Goal: Task Accomplishment & Management: Manage account settings

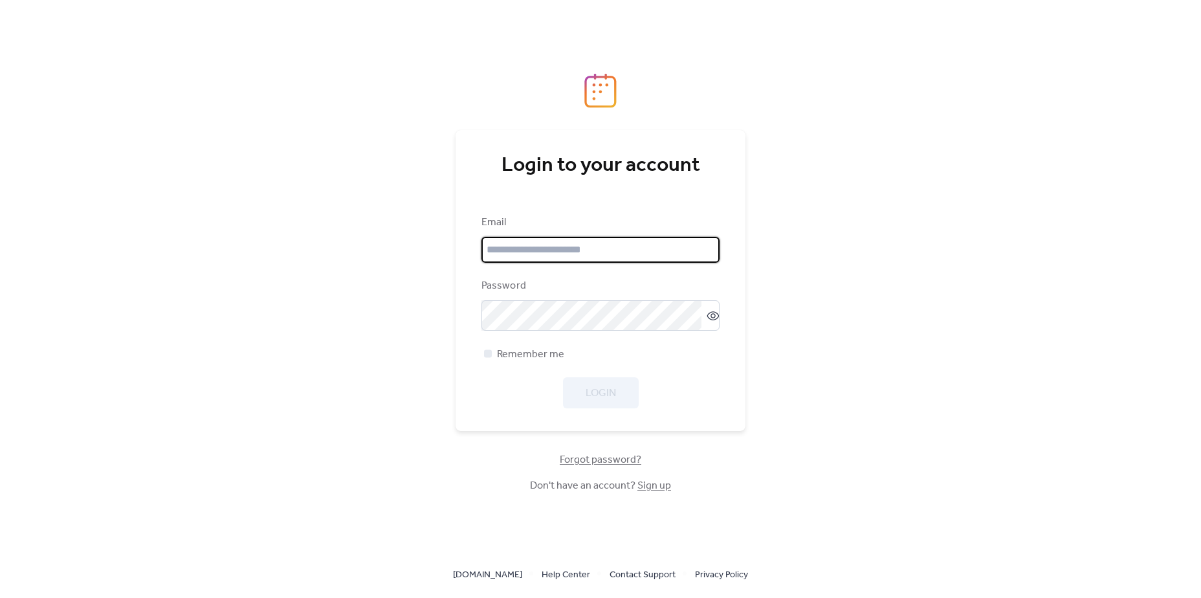
click at [629, 255] on input "email" at bounding box center [600, 250] width 238 height 26
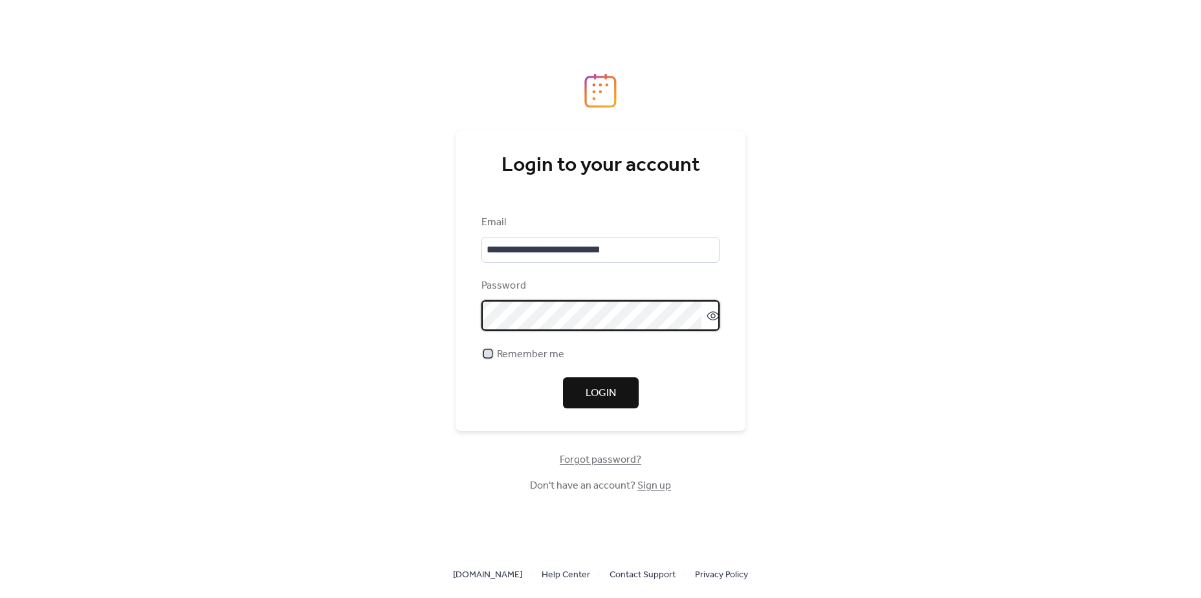
click at [539, 353] on span "Remember me" at bounding box center [530, 355] width 67 height 16
click at [611, 384] on button "Login" at bounding box center [601, 392] width 76 height 31
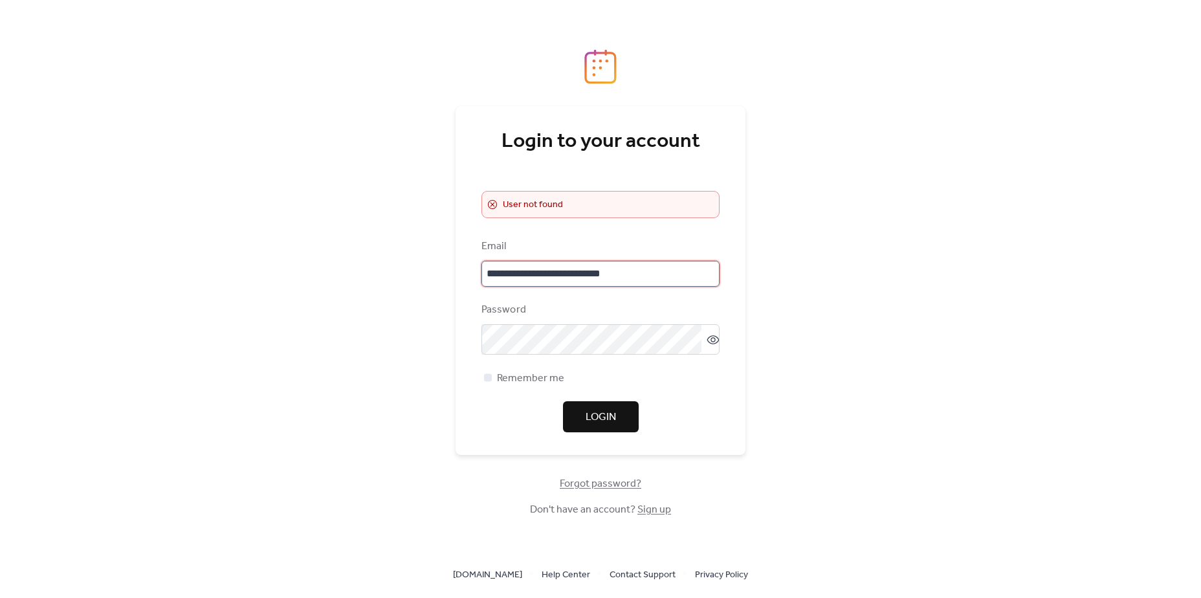
click at [566, 278] on input "**********" at bounding box center [600, 274] width 238 height 26
type input "**********"
click at [597, 412] on span "Login" at bounding box center [601, 418] width 30 height 16
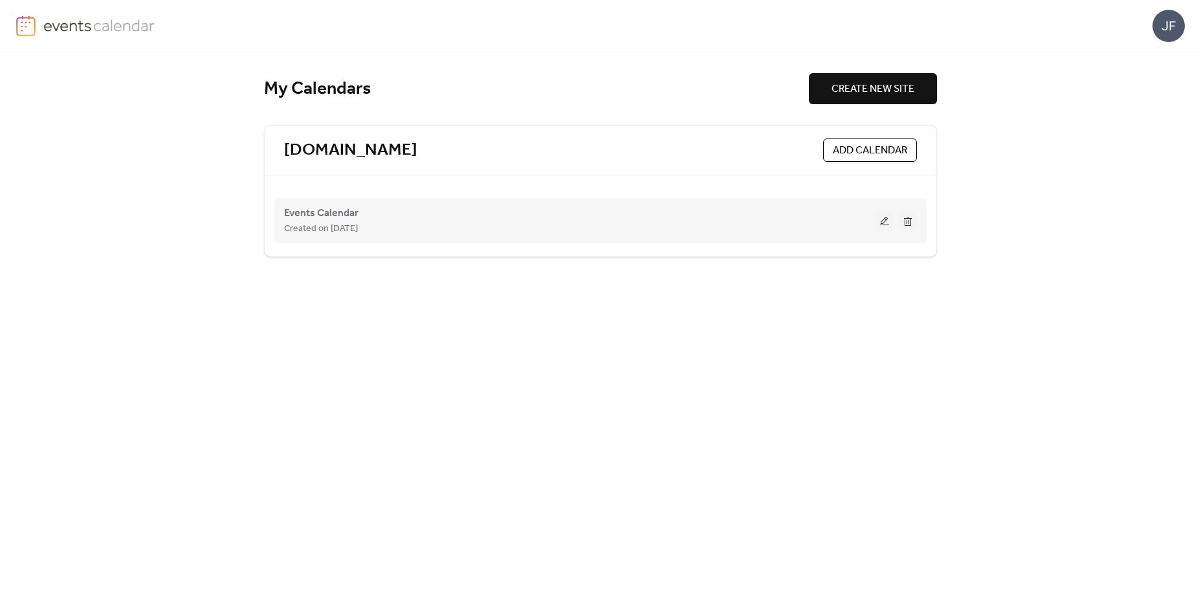
click at [884, 224] on button at bounding box center [885, 220] width 18 height 19
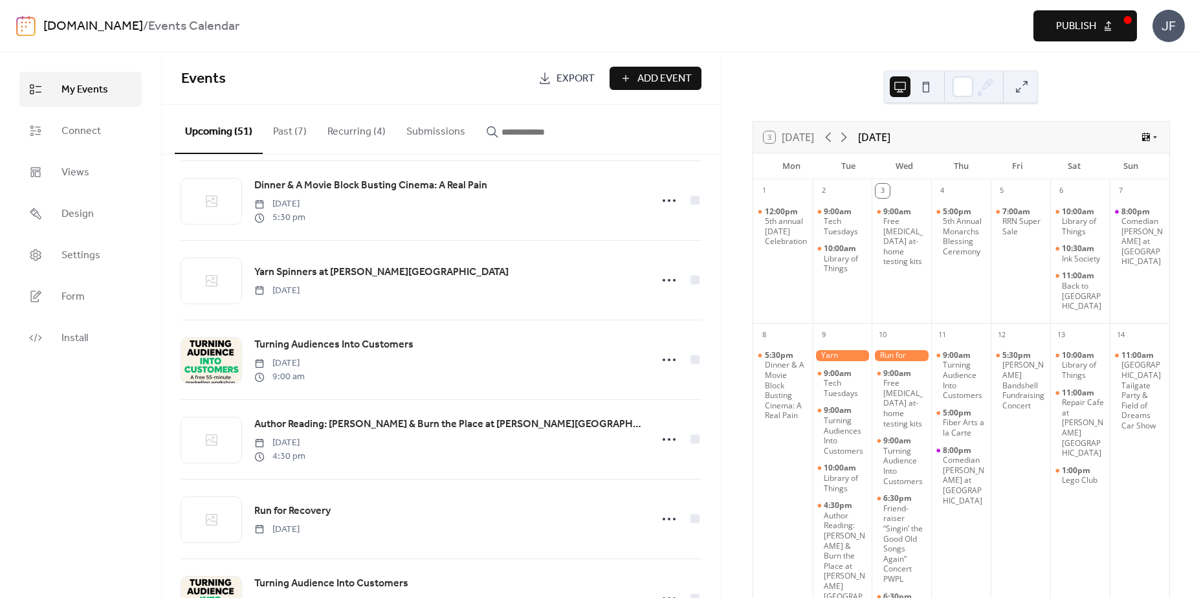
scroll to position [414, 0]
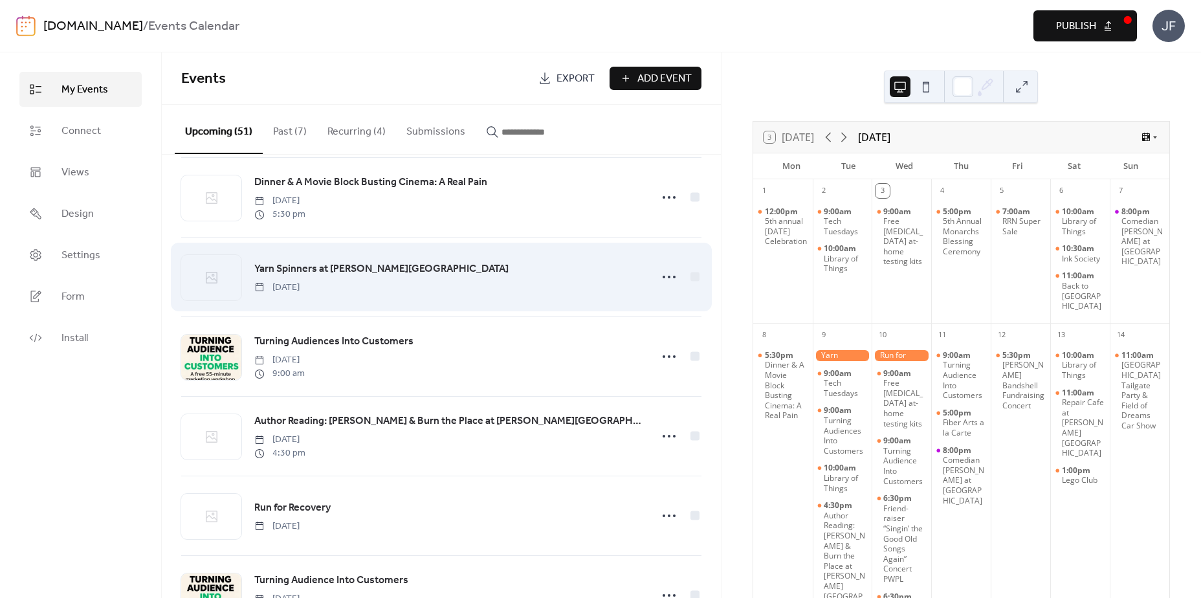
click at [394, 274] on span "Yarn Spinners at [PERSON_NAME][GEOGRAPHIC_DATA]" at bounding box center [381, 269] width 254 height 16
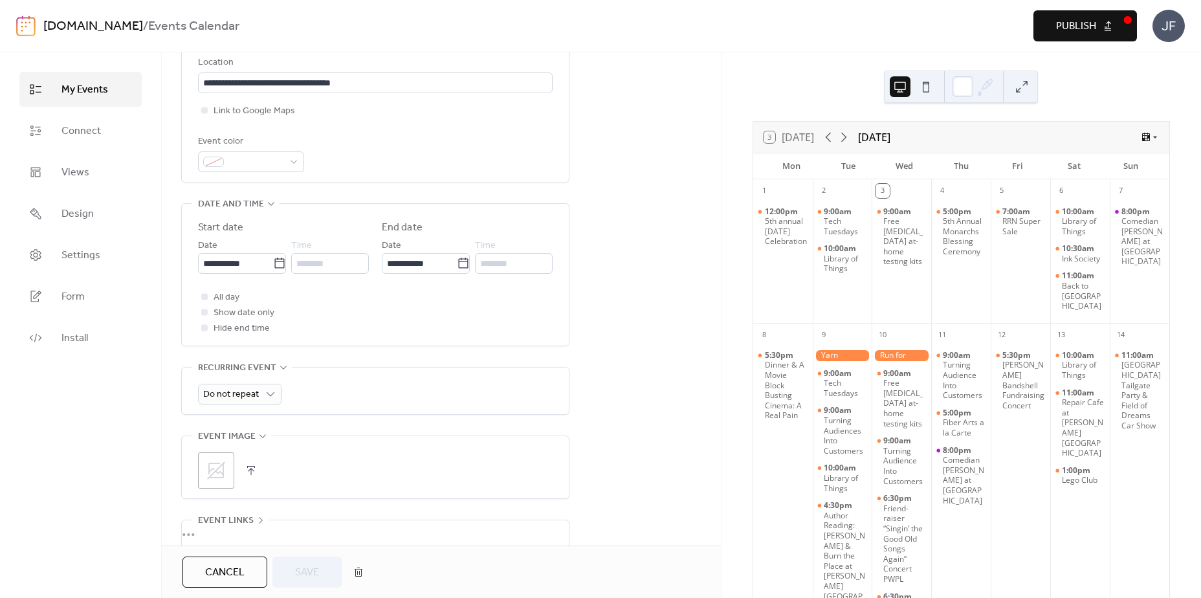
scroll to position [299, 0]
click at [336, 272] on div "********" at bounding box center [330, 262] width 78 height 21
click at [234, 303] on span "All day" at bounding box center [227, 297] width 26 height 16
click at [321, 270] on input "********" at bounding box center [330, 262] width 78 height 21
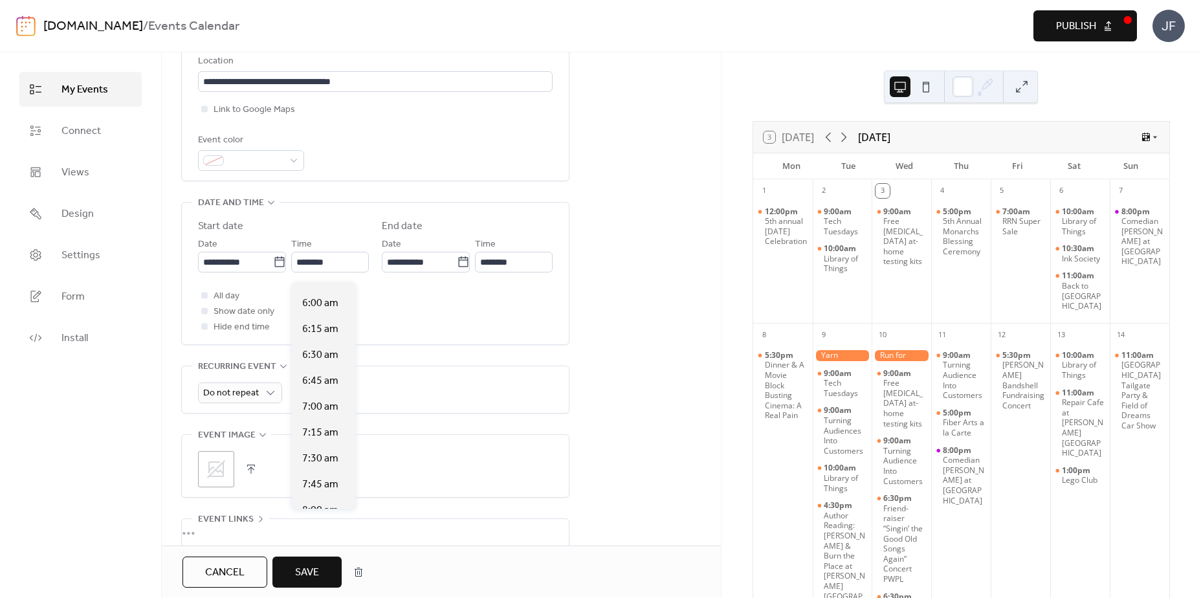
scroll to position [818, 0]
click at [317, 414] on span "9:00 am" at bounding box center [320, 410] width 36 height 16
type input "*******"
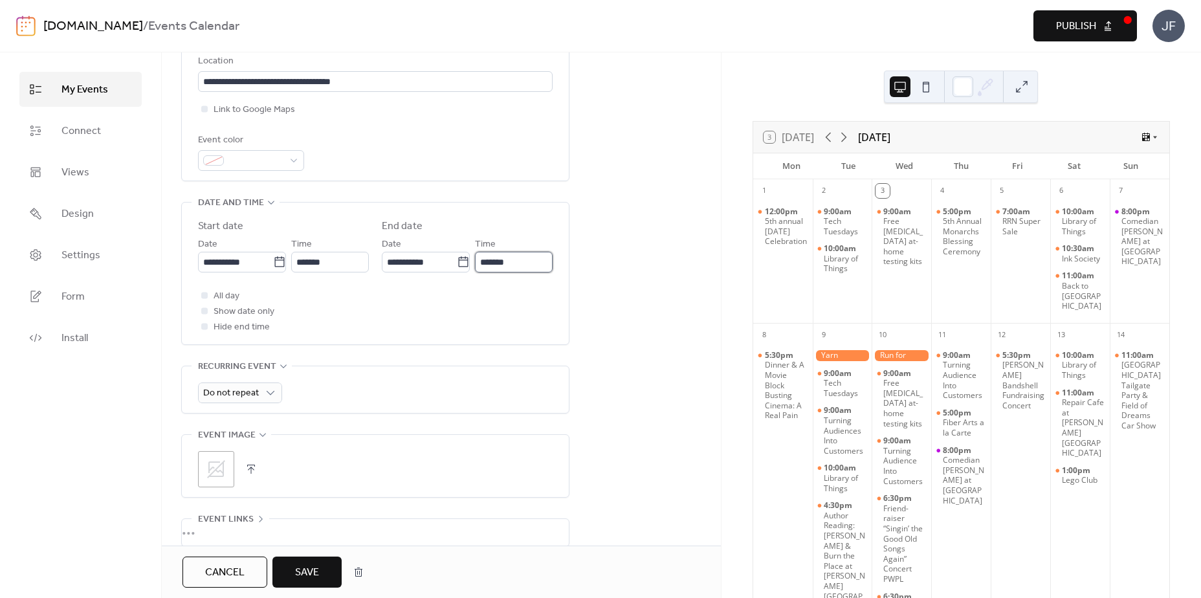
click at [507, 272] on input "*******" at bounding box center [514, 262] width 78 height 21
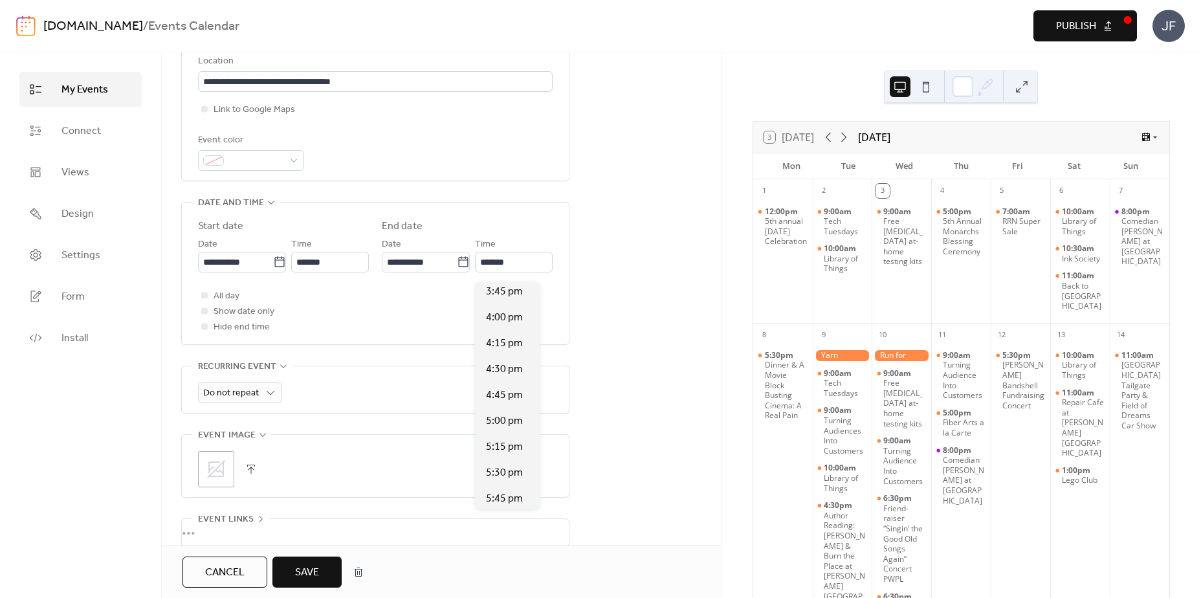
scroll to position [810, 0]
click at [502, 386] on span "6:00 pm" at bounding box center [504, 392] width 37 height 16
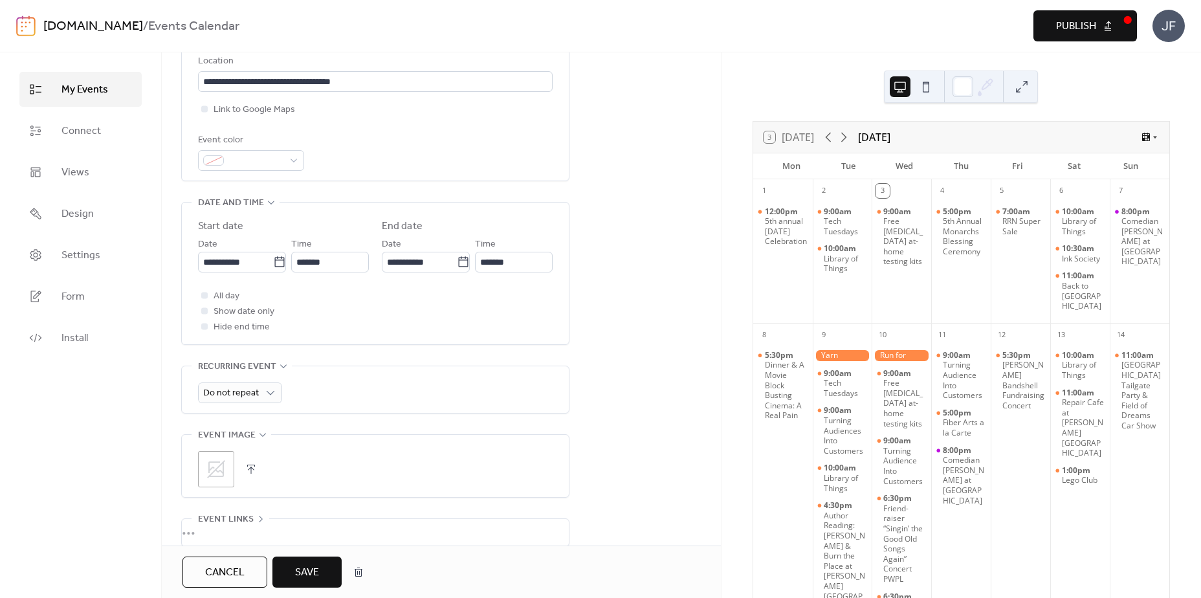
type input "*******"
click at [600, 353] on div "**********" at bounding box center [441, 293] width 559 height 936
click at [308, 562] on button "Save" at bounding box center [306, 571] width 69 height 31
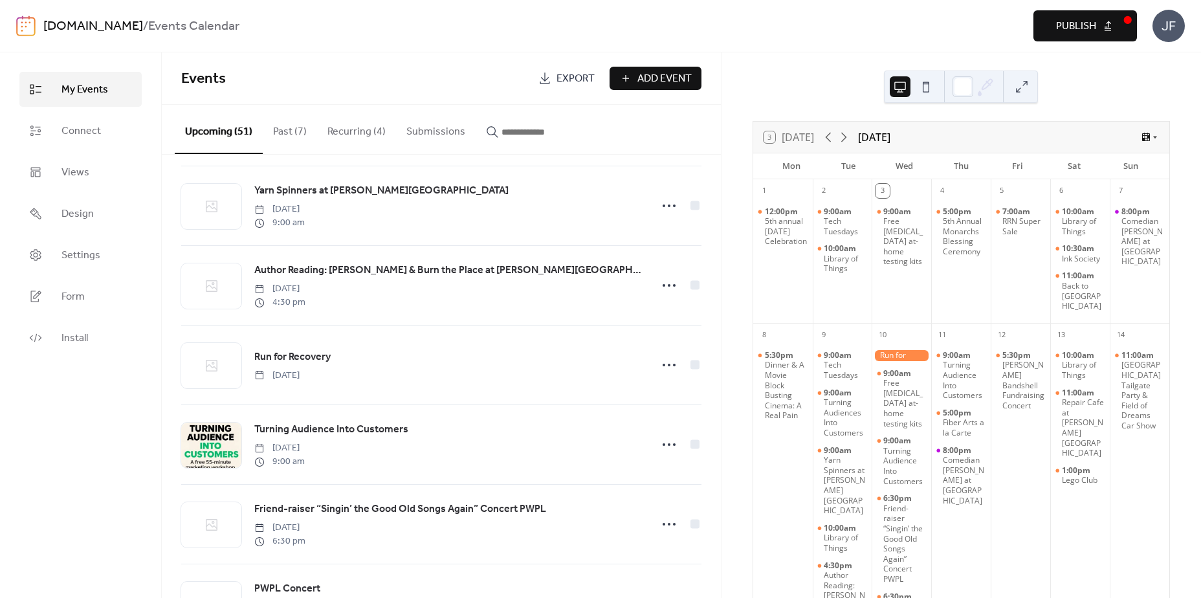
scroll to position [569, 0]
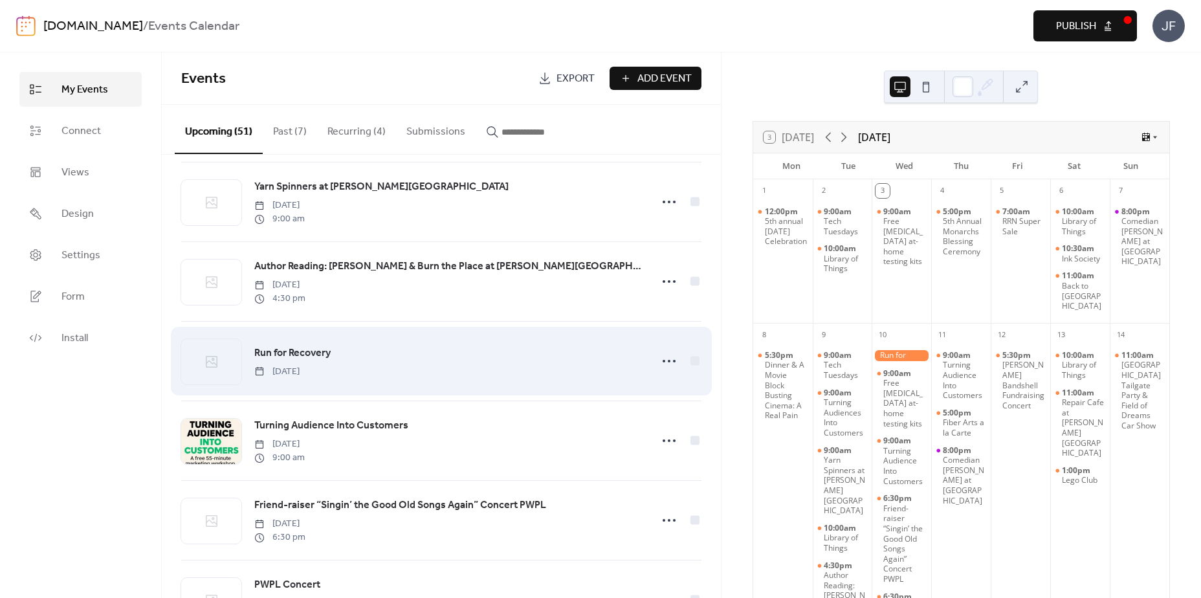
click at [307, 359] on span "Run for Recovery" at bounding box center [292, 354] width 76 height 16
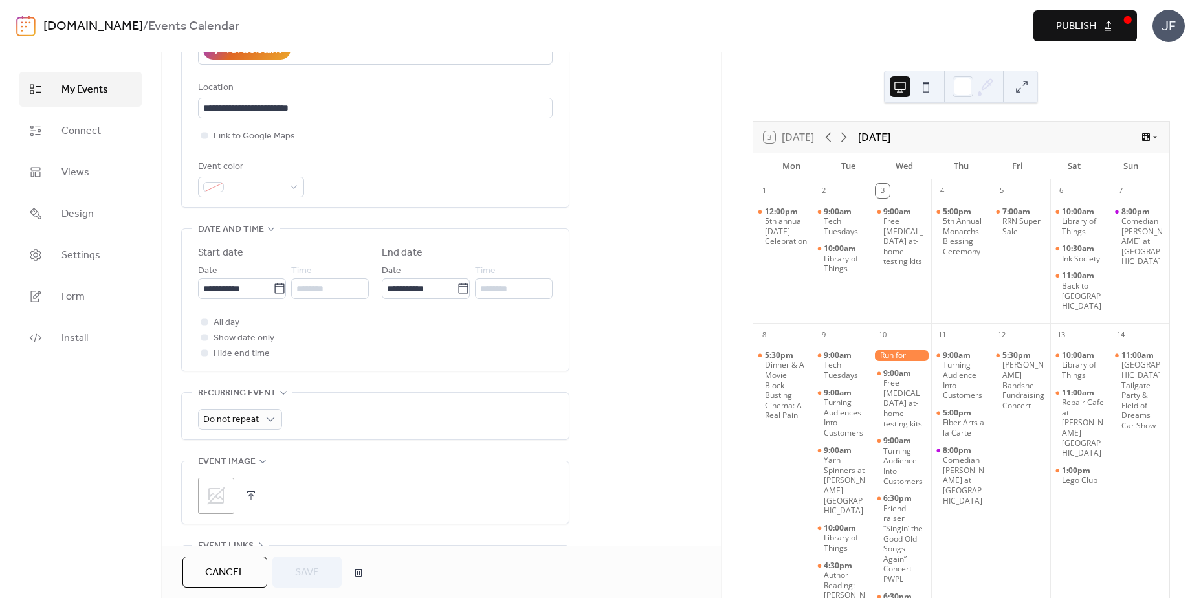
scroll to position [276, 0]
click at [228, 325] on span "All day" at bounding box center [227, 320] width 26 height 16
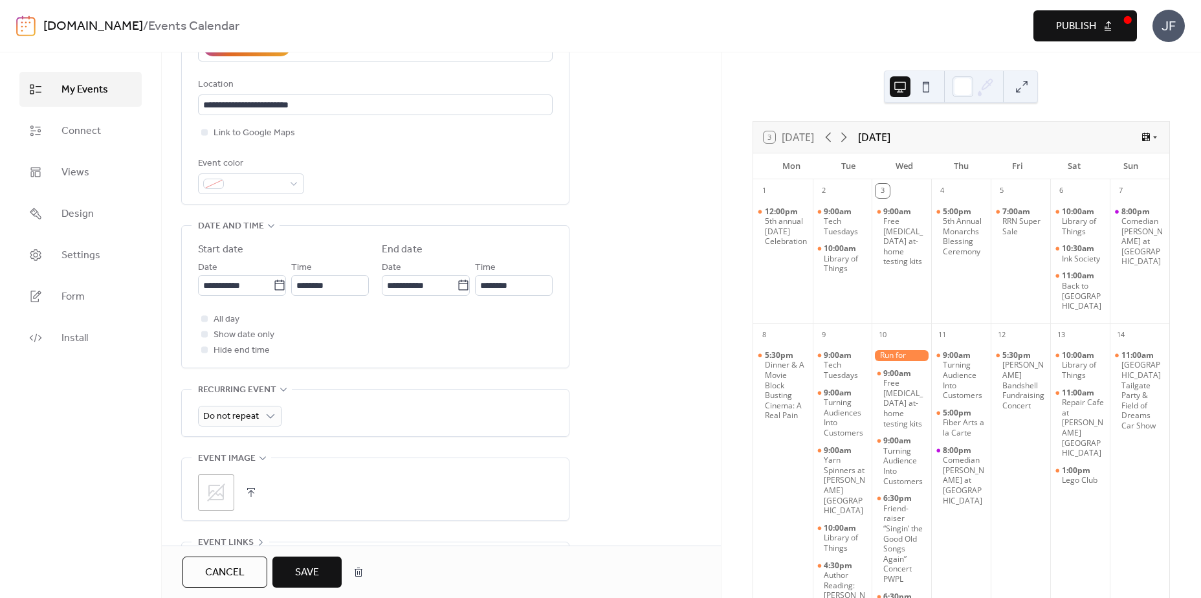
click at [316, 558] on button "Save" at bounding box center [306, 571] width 69 height 31
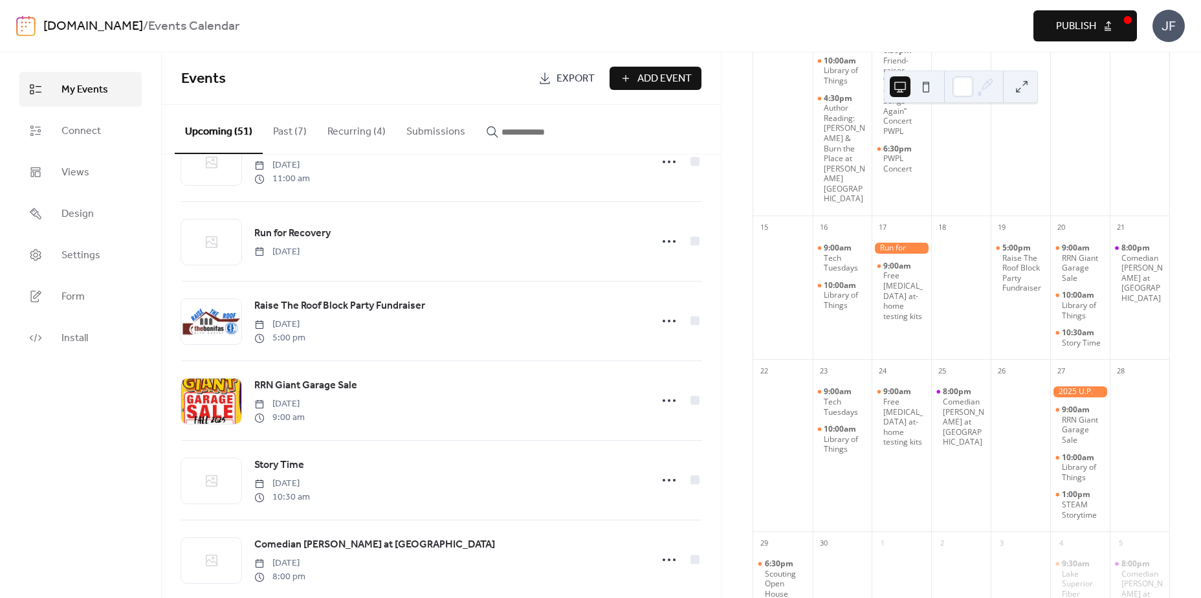
scroll to position [1440, 0]
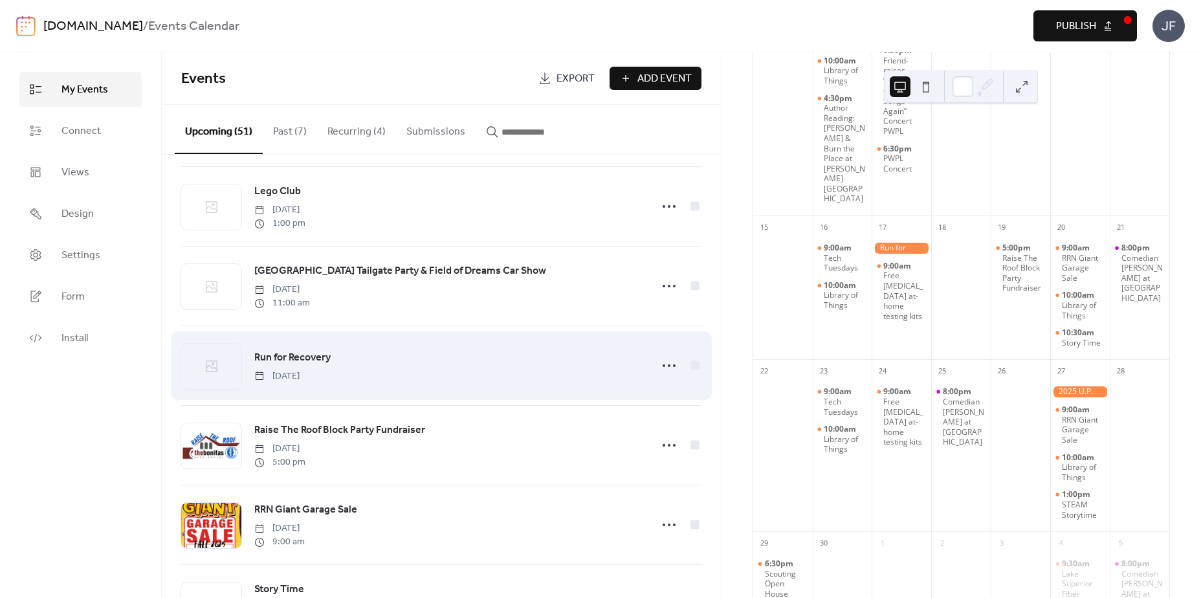
click at [307, 366] on span "Run for Recovery" at bounding box center [292, 358] width 76 height 16
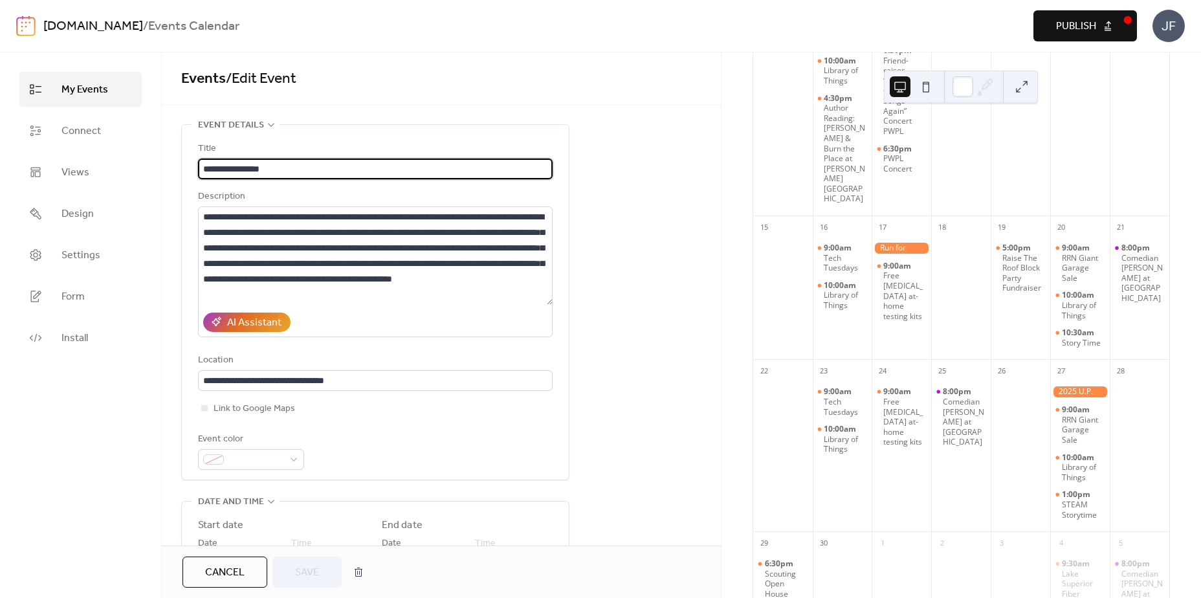
scroll to position [476, 0]
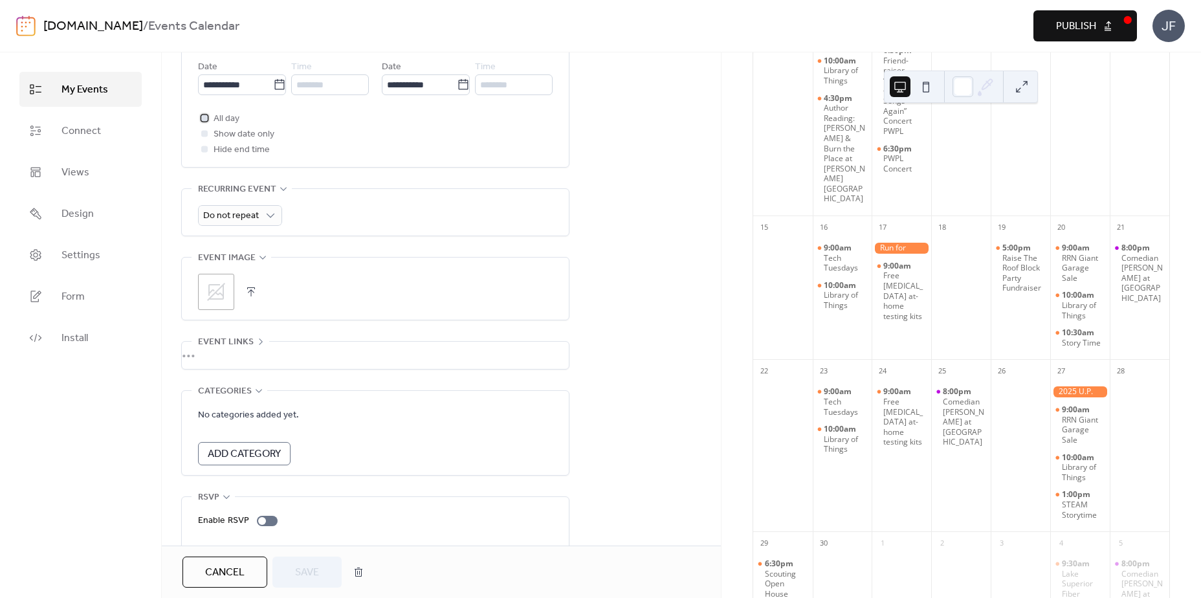
click at [229, 124] on span "All day" at bounding box center [227, 119] width 26 height 16
click at [309, 569] on span "Save" at bounding box center [307, 573] width 24 height 16
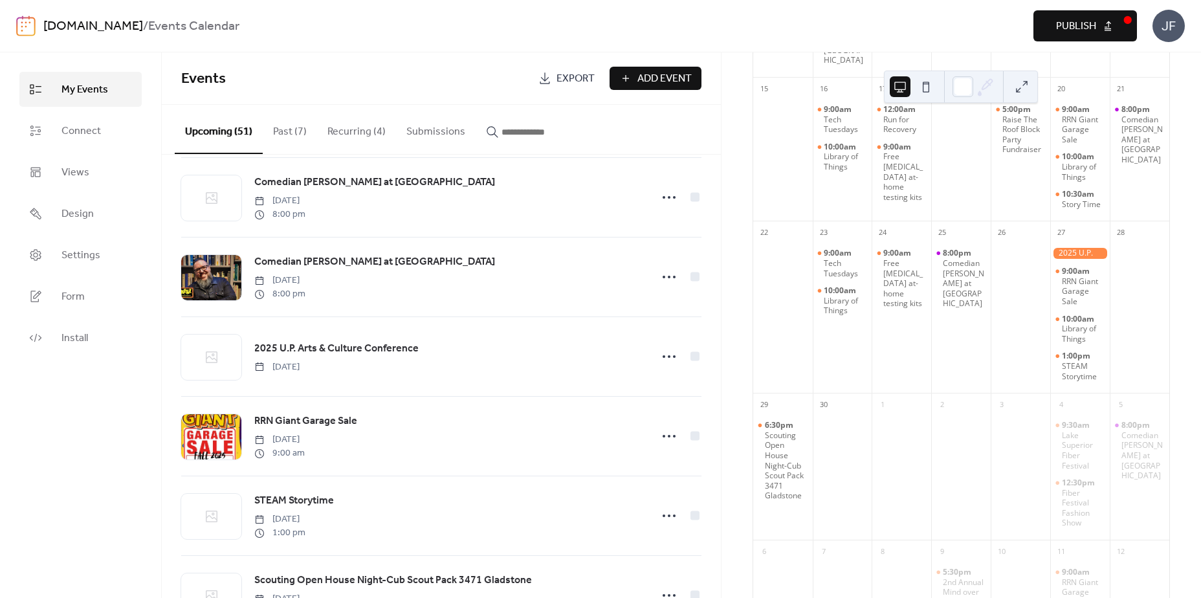
scroll to position [1994, 0]
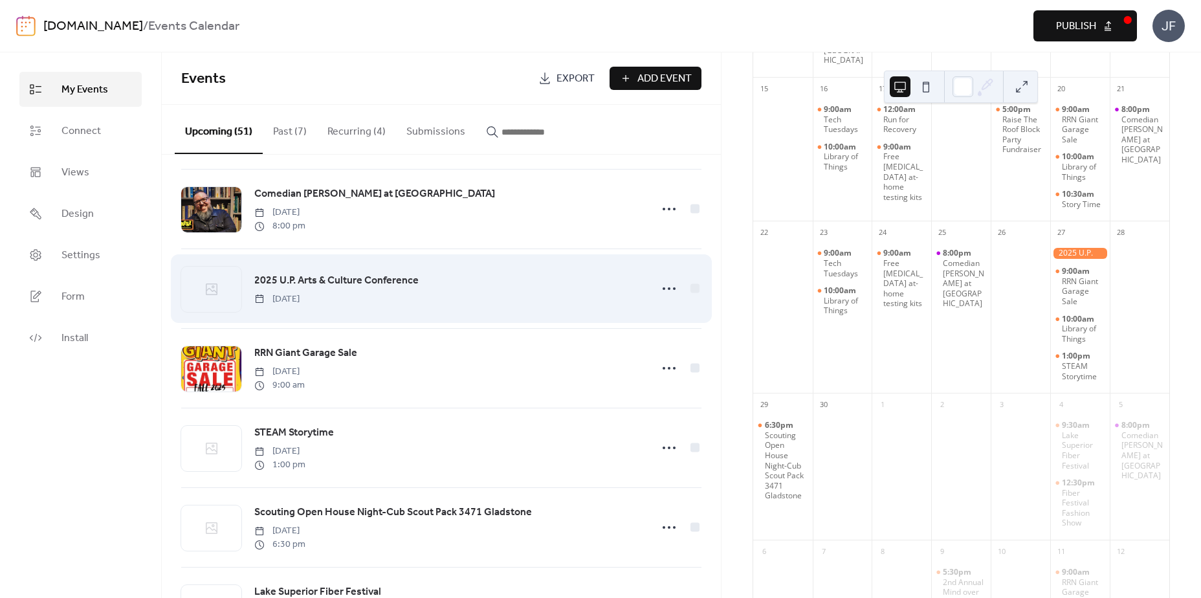
click at [391, 289] on span "2025 U.P. Arts & Culture Conference" at bounding box center [336, 281] width 164 height 16
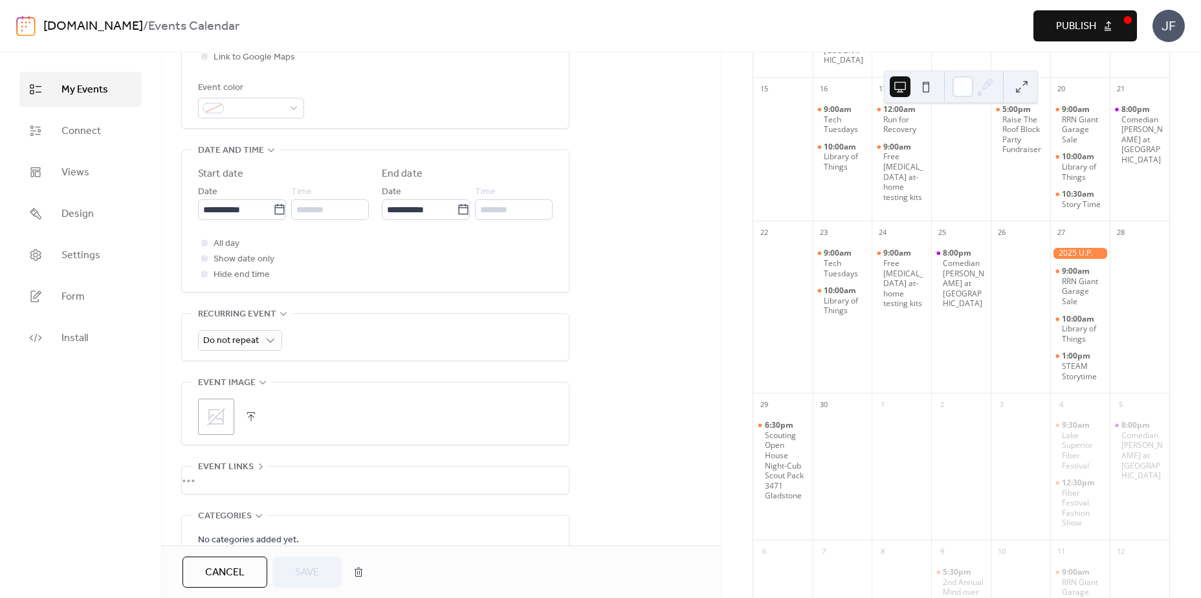
scroll to position [355, 0]
click at [210, 245] on div at bounding box center [204, 238] width 13 height 13
click at [329, 564] on button "Save" at bounding box center [306, 571] width 69 height 31
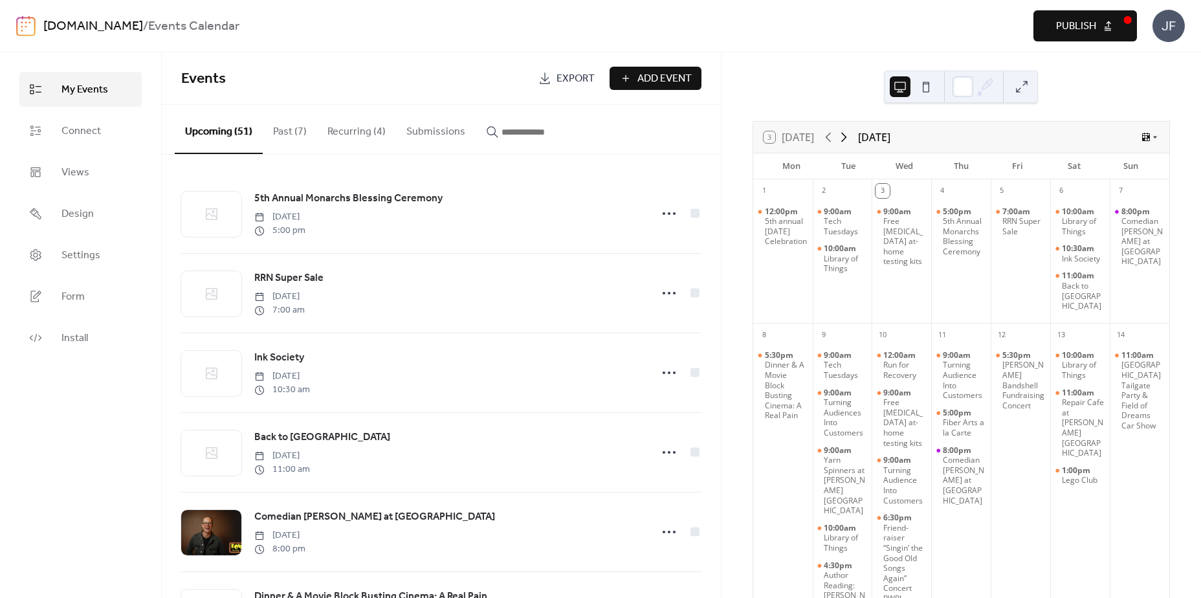
click at [850, 138] on icon at bounding box center [844, 137] width 16 height 16
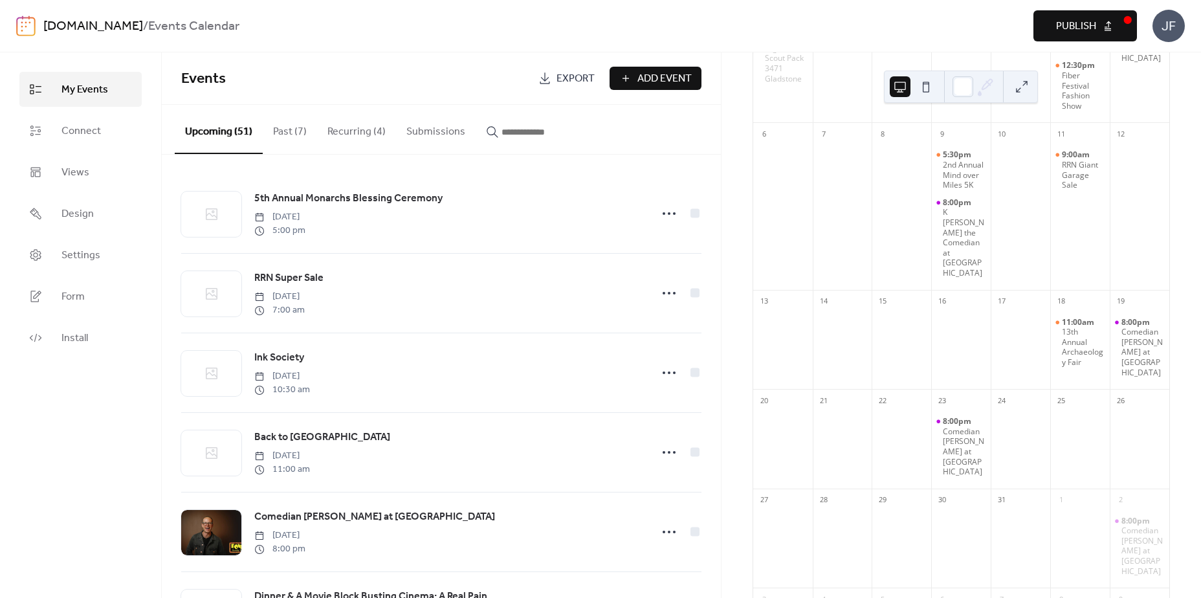
scroll to position [75, 0]
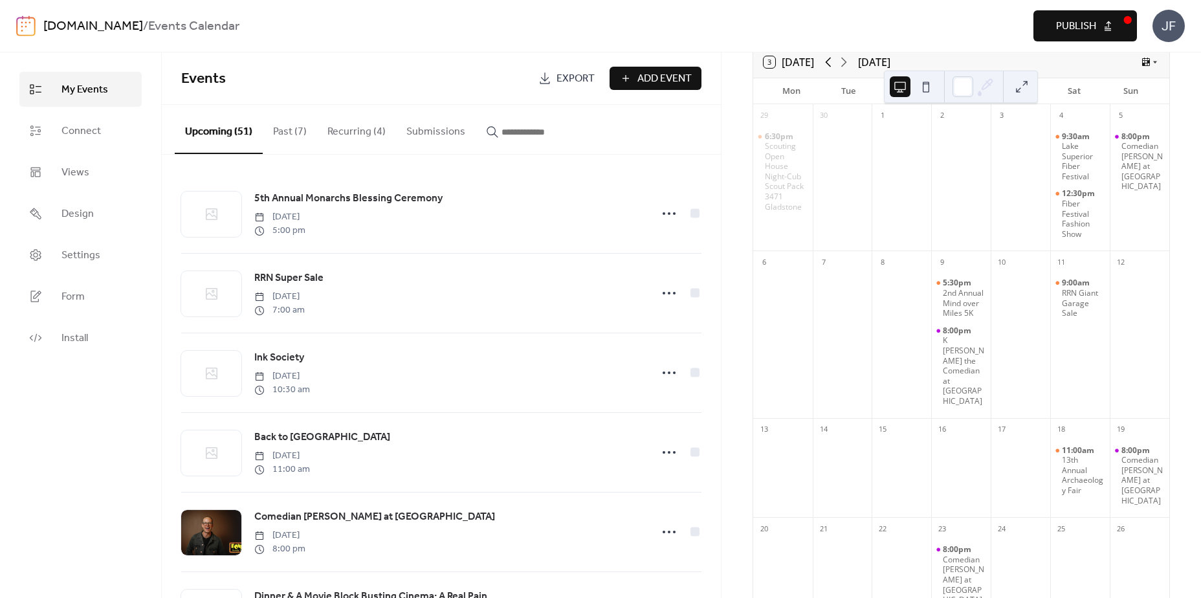
click at [833, 66] on icon at bounding box center [829, 62] width 16 height 16
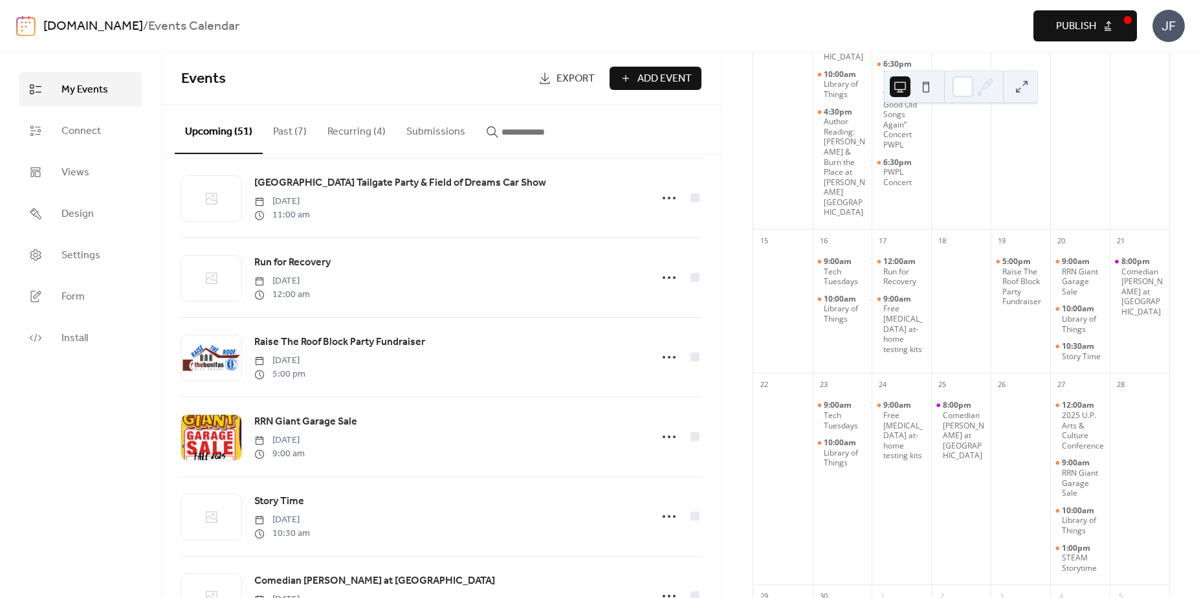
scroll to position [1516, 0]
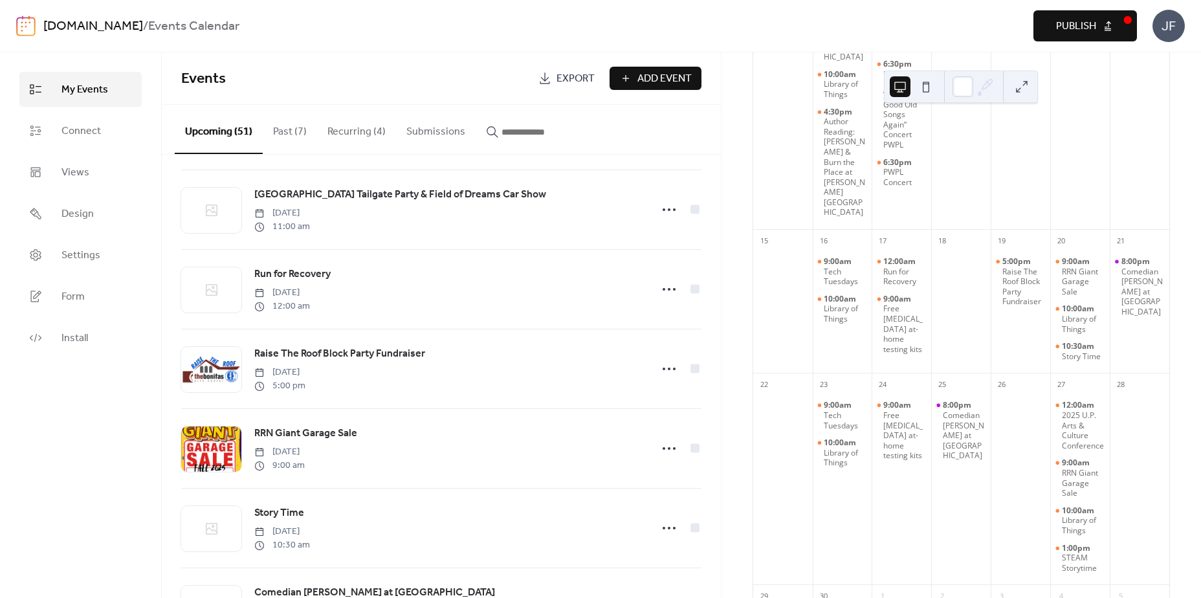
click at [1055, 28] on button "Publish" at bounding box center [1085, 25] width 104 height 31
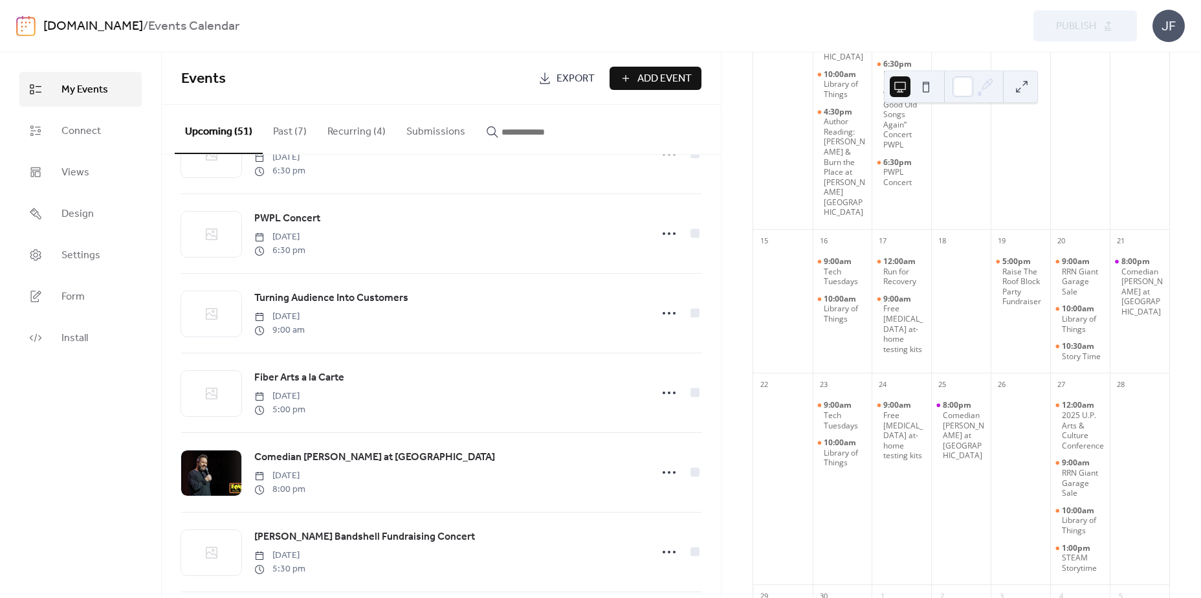
scroll to position [0, 0]
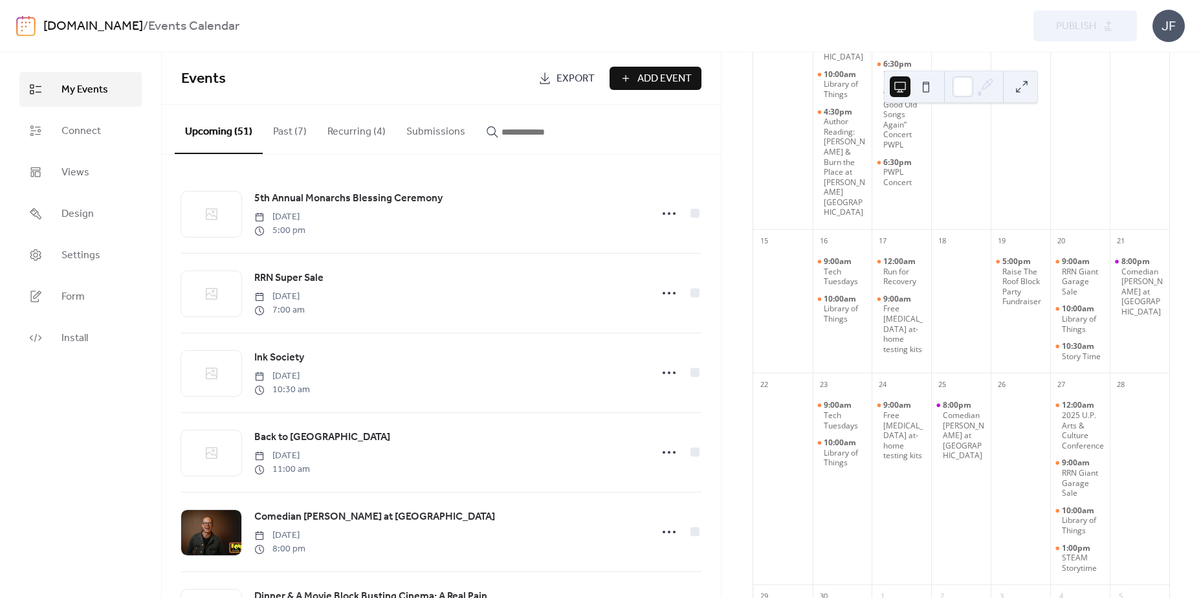
click at [298, 130] on button "Past (7)" at bounding box center [290, 129] width 54 height 48
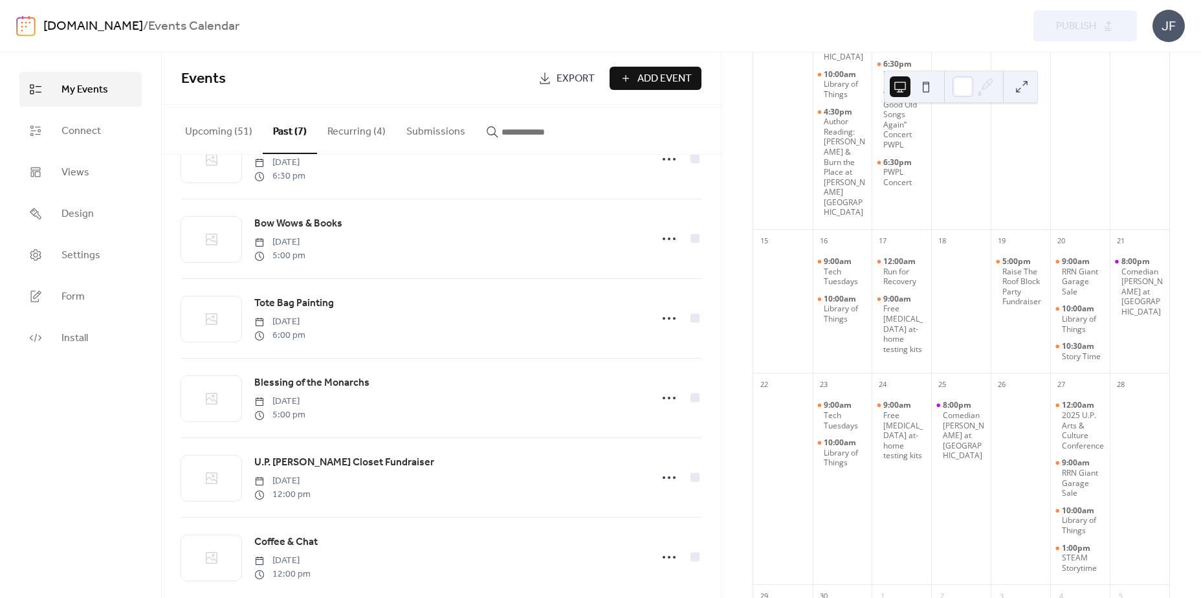
scroll to position [157, 0]
